Goal: Task Accomplishment & Management: Use online tool/utility

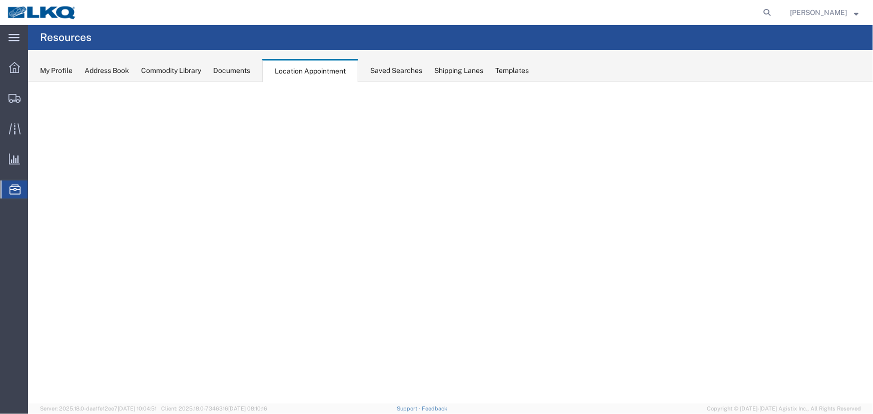
select select "27634"
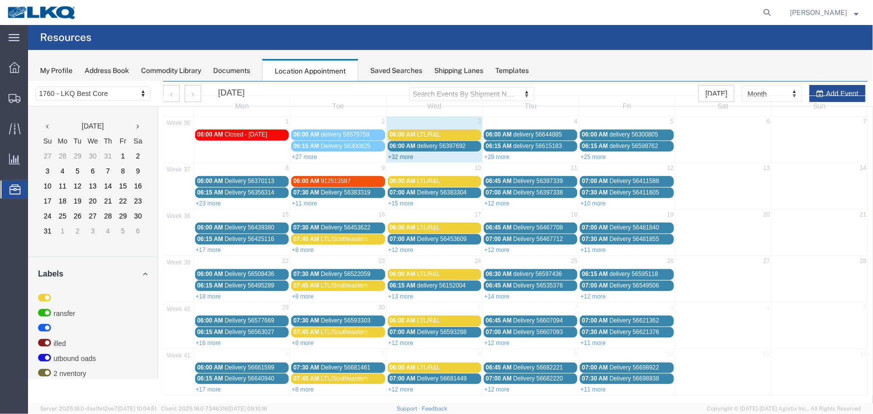
click at [390, 153] on link "+32 more" at bounding box center [401, 156] width 26 height 7
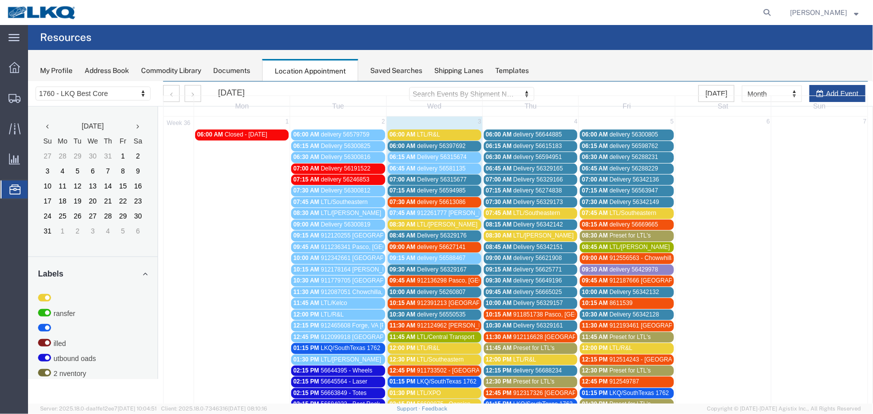
scroll to position [170, 0]
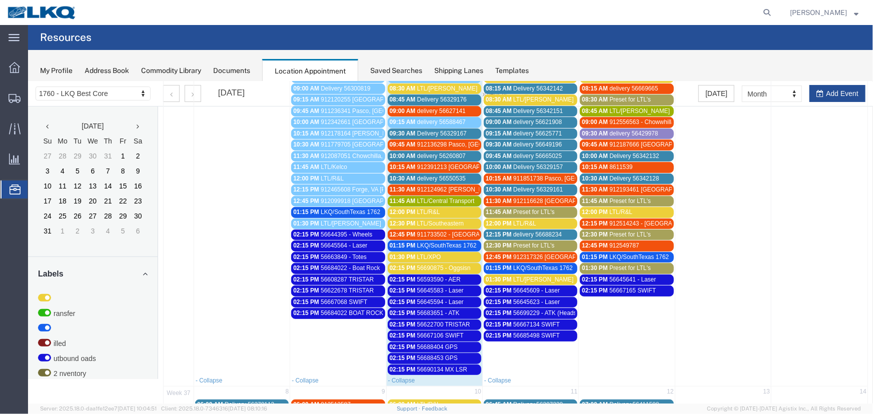
click at [385, 66] on div "Saved Searches" at bounding box center [396, 71] width 52 height 11
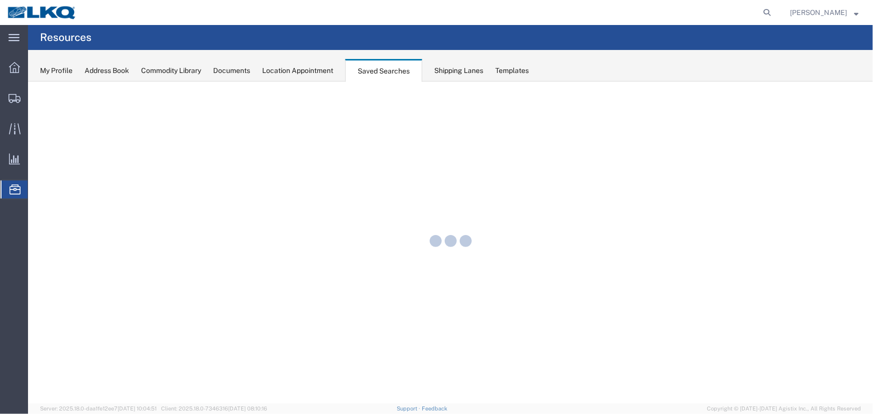
click at [321, 67] on div "Location Appointment" at bounding box center [297, 71] width 71 height 11
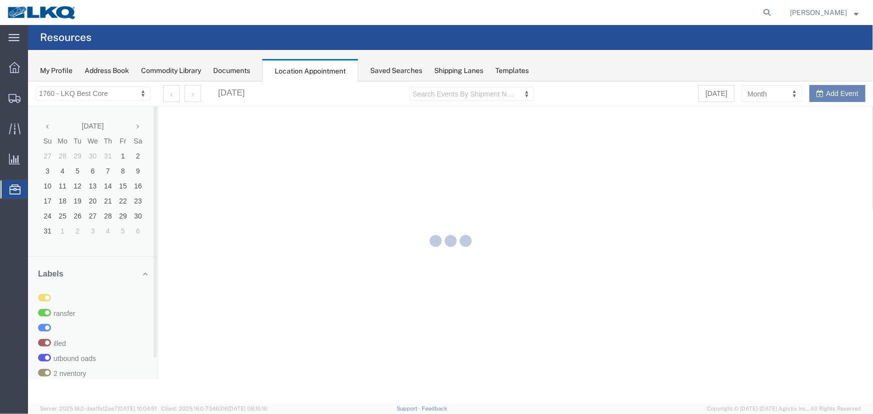
select select "27634"
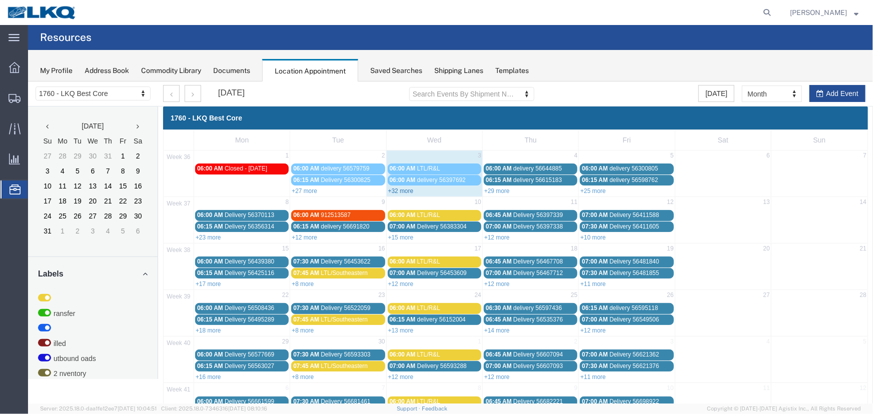
click at [405, 191] on link "+32 more" at bounding box center [401, 190] width 26 height 7
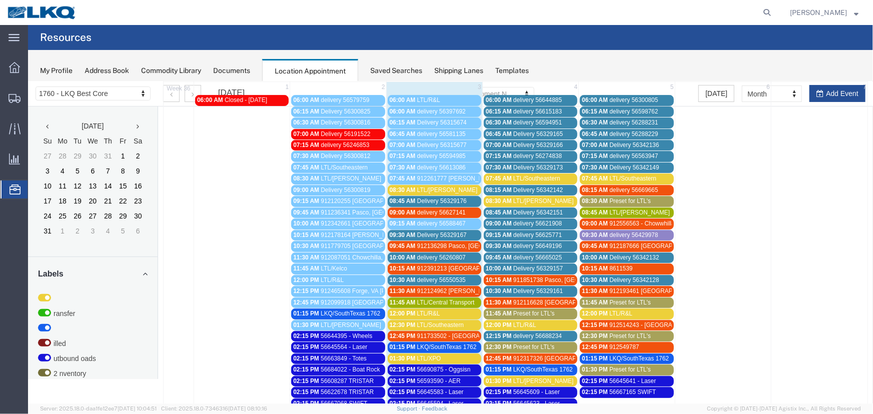
scroll to position [91, 0]
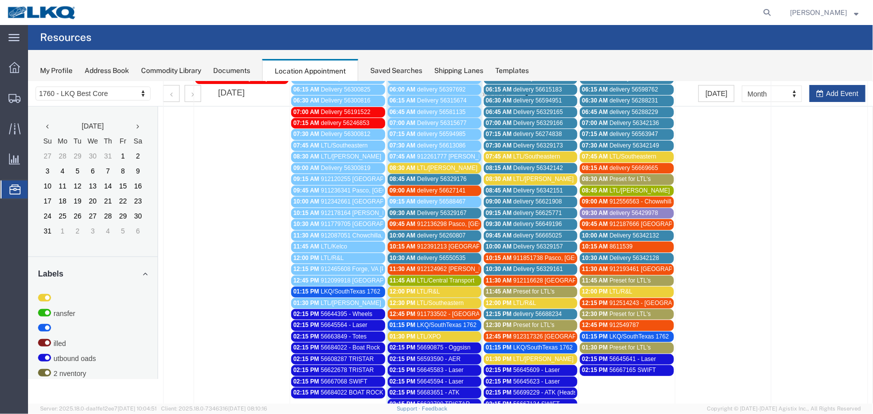
click at [540, 324] on span "Preset for LTL's" at bounding box center [534, 324] width 42 height 7
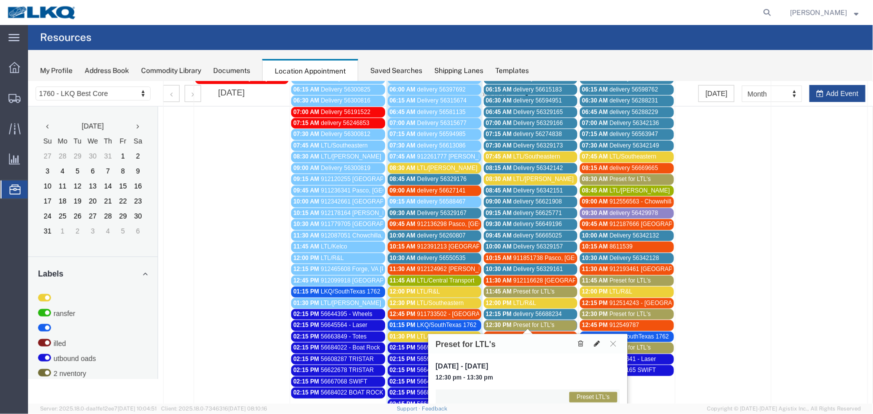
click at [593, 342] on icon at bounding box center [596, 343] width 6 height 7
select select "1"
select select "420"
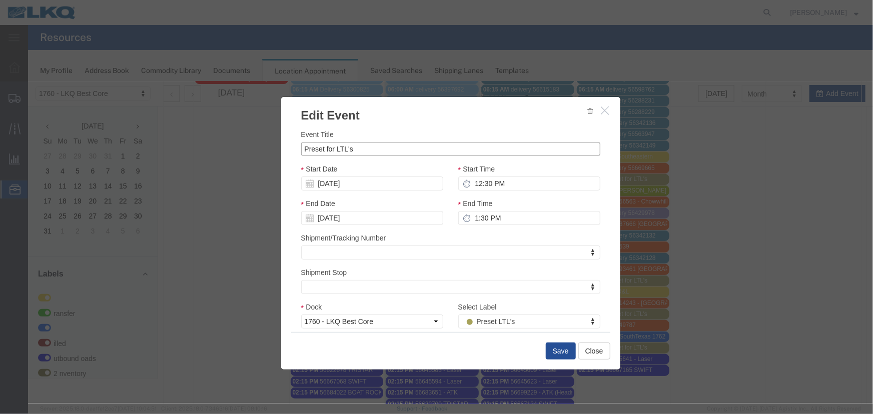
drag, startPoint x: 359, startPoint y: 146, endPoint x: 267, endPoint y: 148, distance: 91.6
click at [268, 148] on div "Edit Event Event Title Preset for LTL's Start Date 09/04/2025 Start Time 12:30 …" at bounding box center [450, 242] width 845 height 322
type input "LTL/XPO"
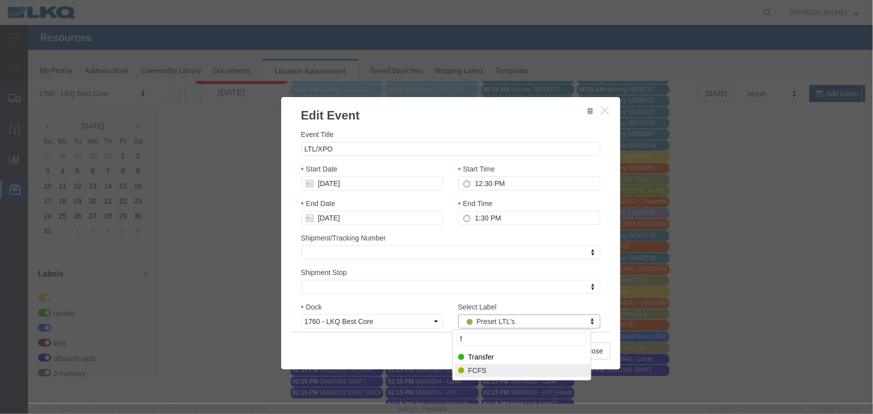
type input "f"
drag, startPoint x: 478, startPoint y: 369, endPoint x: 484, endPoint y: 350, distance: 20.6
select select "180"
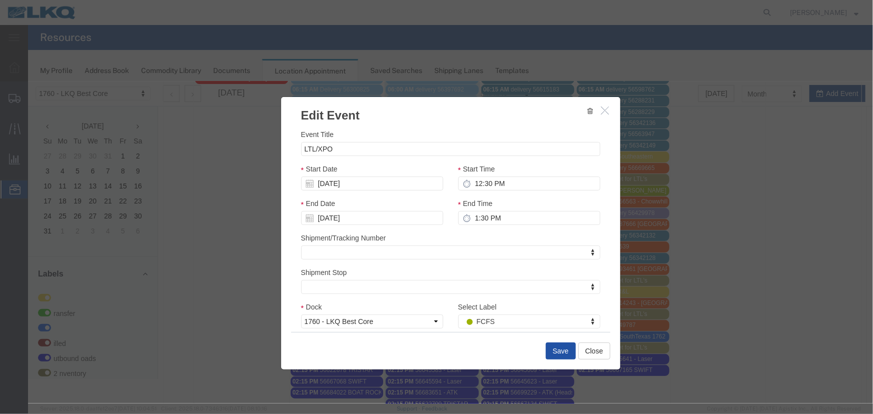
click at [552, 349] on button "Save" at bounding box center [560, 350] width 30 height 17
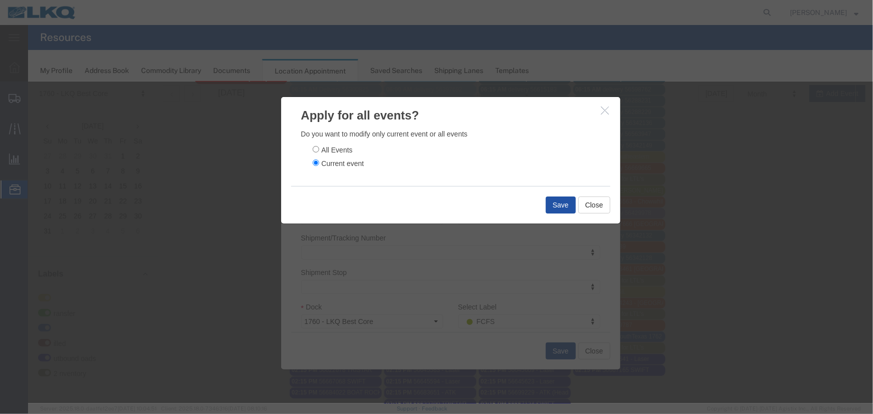
click at [553, 207] on button "Save" at bounding box center [560, 204] width 30 height 17
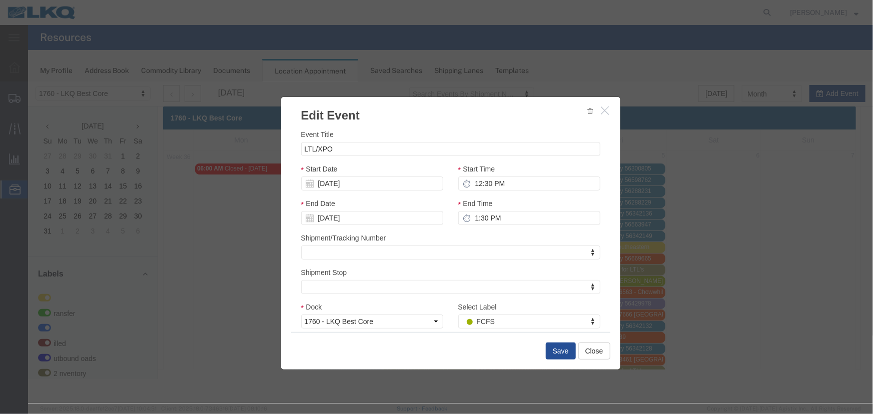
scroll to position [0, 0]
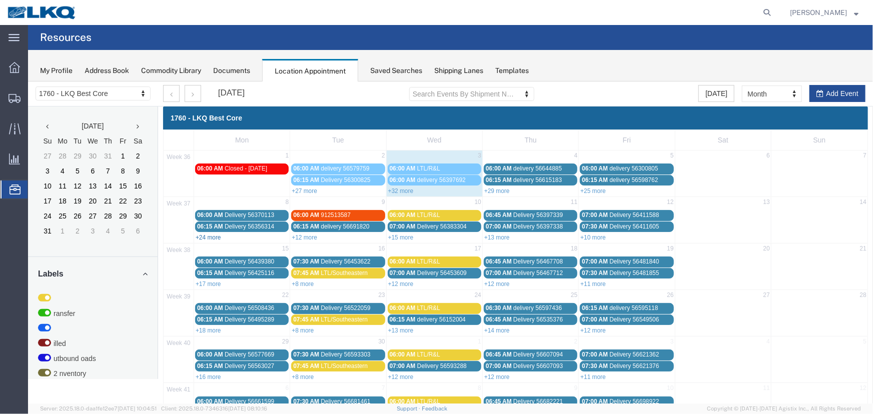
click at [209, 239] on link "+24 more" at bounding box center [208, 237] width 26 height 7
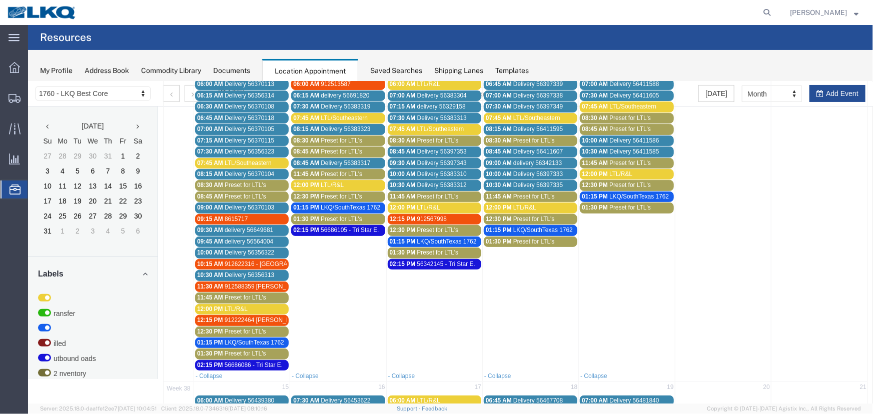
scroll to position [136, 0]
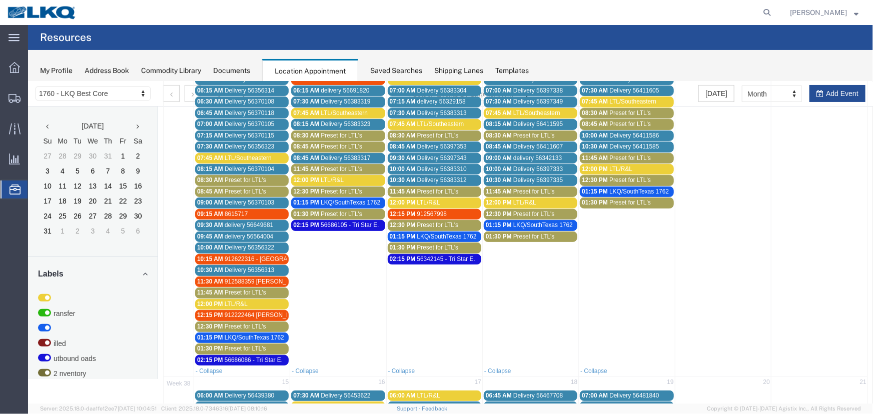
click at [224, 345] on span "Preset for LTL's" at bounding box center [245, 348] width 42 height 7
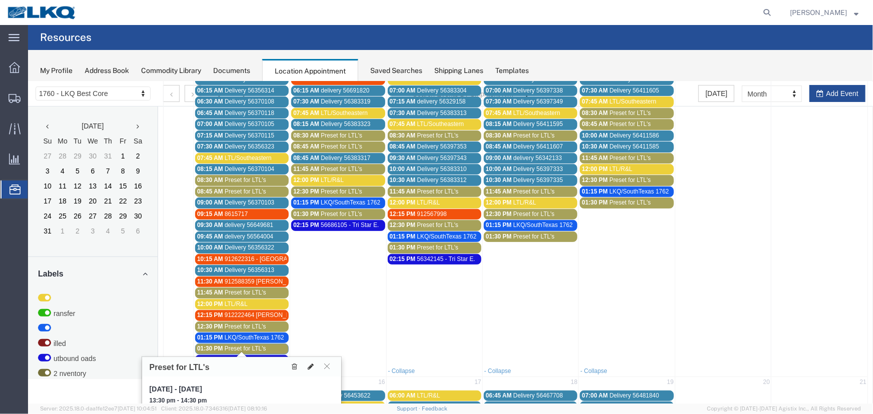
click at [310, 365] on icon at bounding box center [310, 366] width 6 height 7
select select "1"
select select "420"
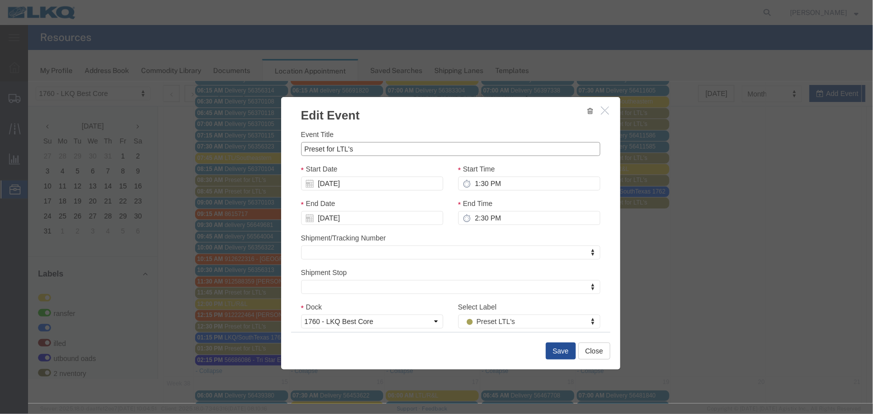
drag, startPoint x: 357, startPoint y: 149, endPoint x: 265, endPoint y: 148, distance: 92.6
click at [270, 148] on div "Edit Event Event Title Preset for LTL's Start Date 09/08/2025 Start Time 1:30 P…" at bounding box center [450, 242] width 845 height 322
type input "LTL/XPO"
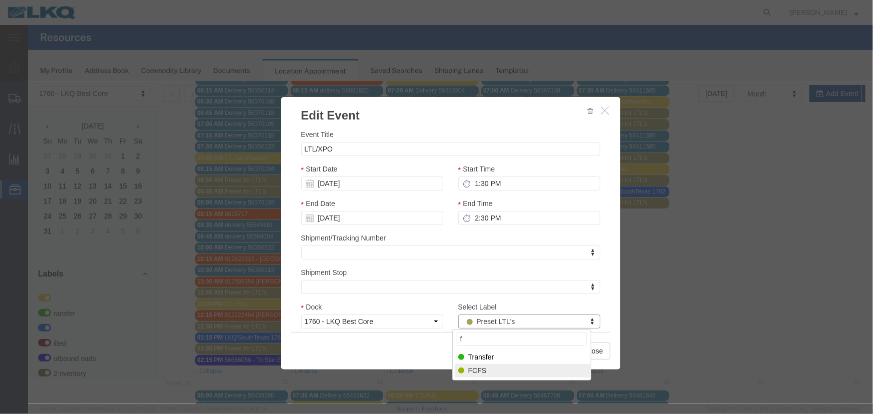
type input "f"
select select "180"
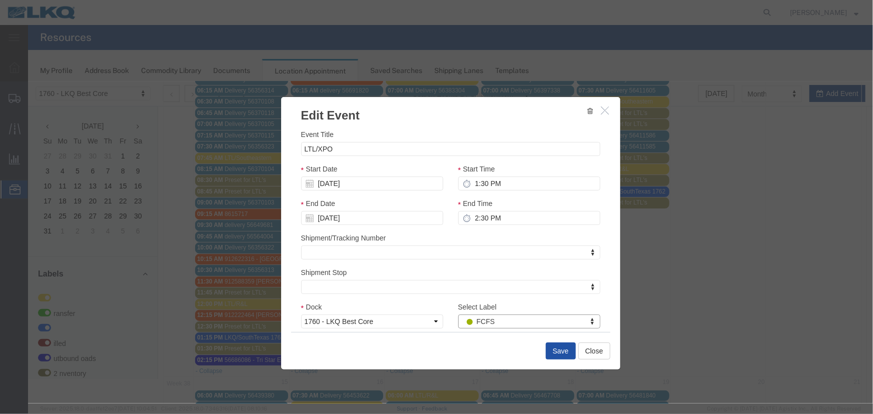
click at [564, 347] on button "Save" at bounding box center [560, 350] width 30 height 17
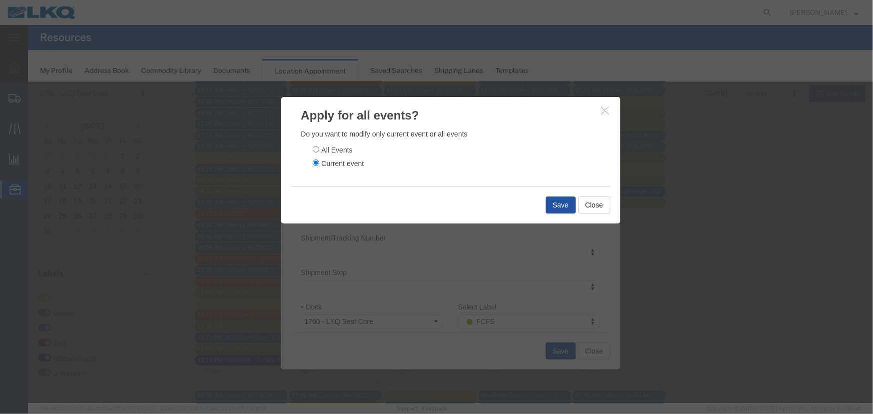
click at [559, 206] on button "Save" at bounding box center [560, 204] width 30 height 17
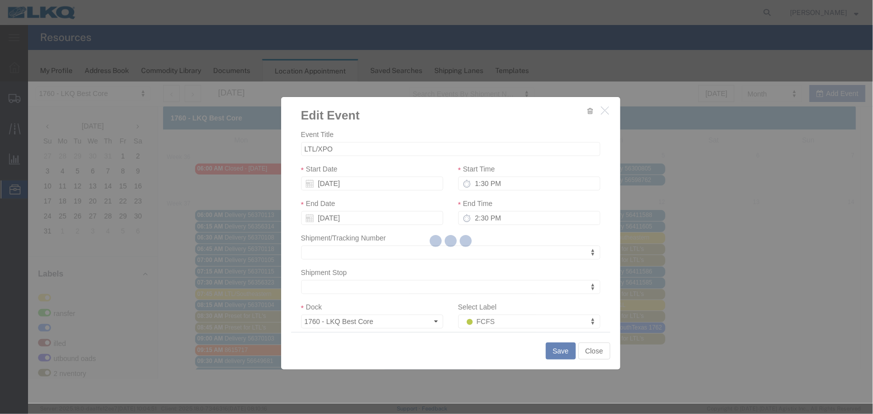
scroll to position [0, 0]
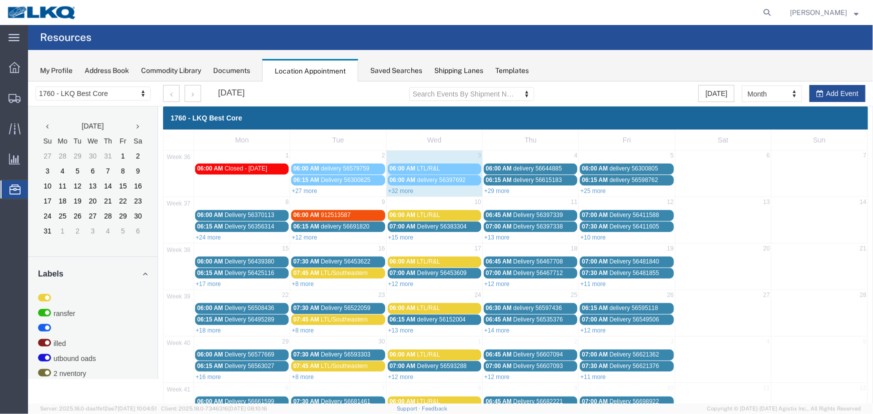
click at [379, 67] on div "Saved Searches" at bounding box center [396, 71] width 52 height 11
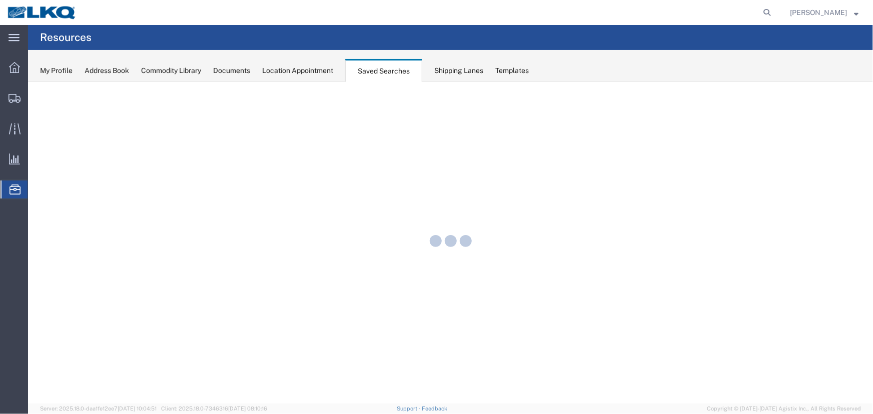
click at [319, 66] on div "Location Appointment" at bounding box center [297, 71] width 71 height 11
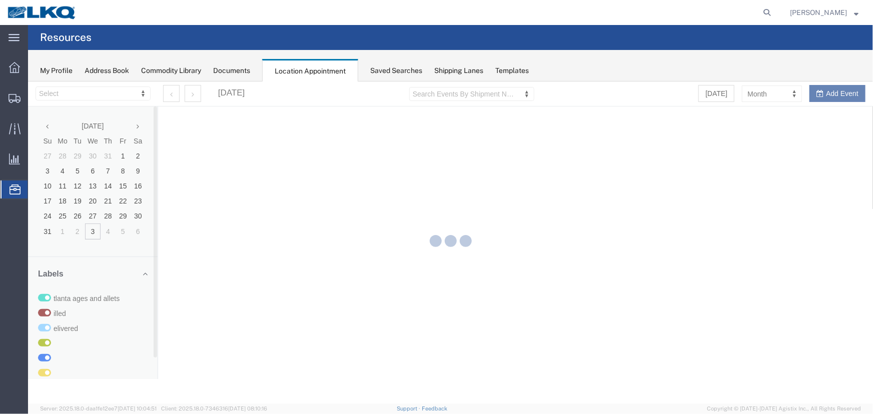
select select "27634"
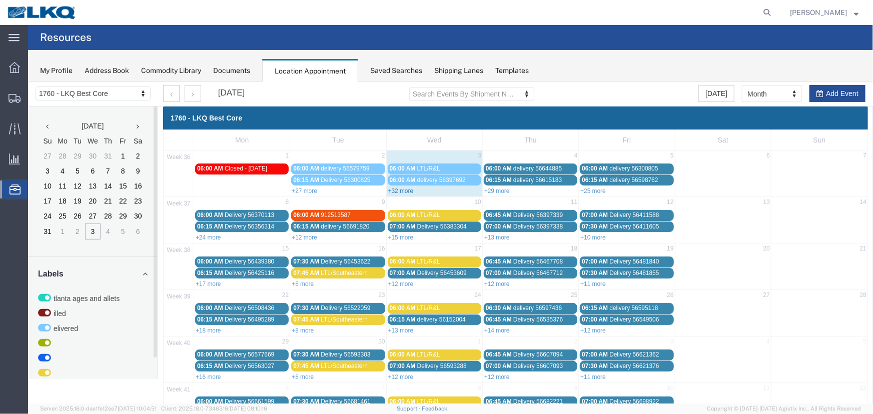
click at [405, 189] on link "+32 more" at bounding box center [401, 190] width 26 height 7
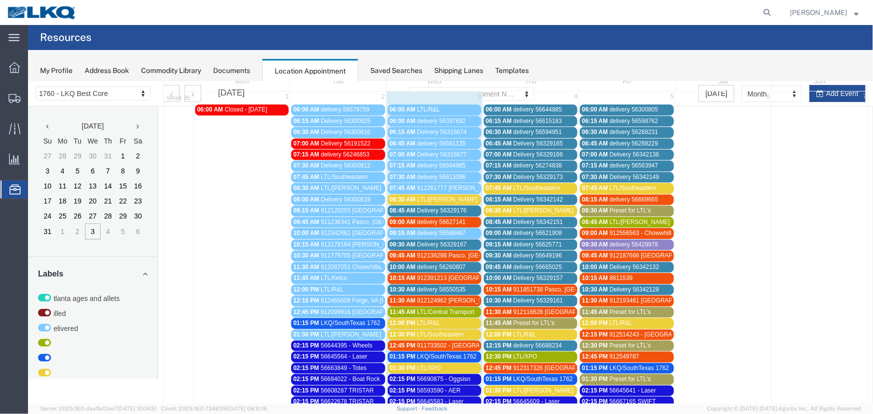
scroll to position [45, 0]
